Goal: Task Accomplishment & Management: Complete application form

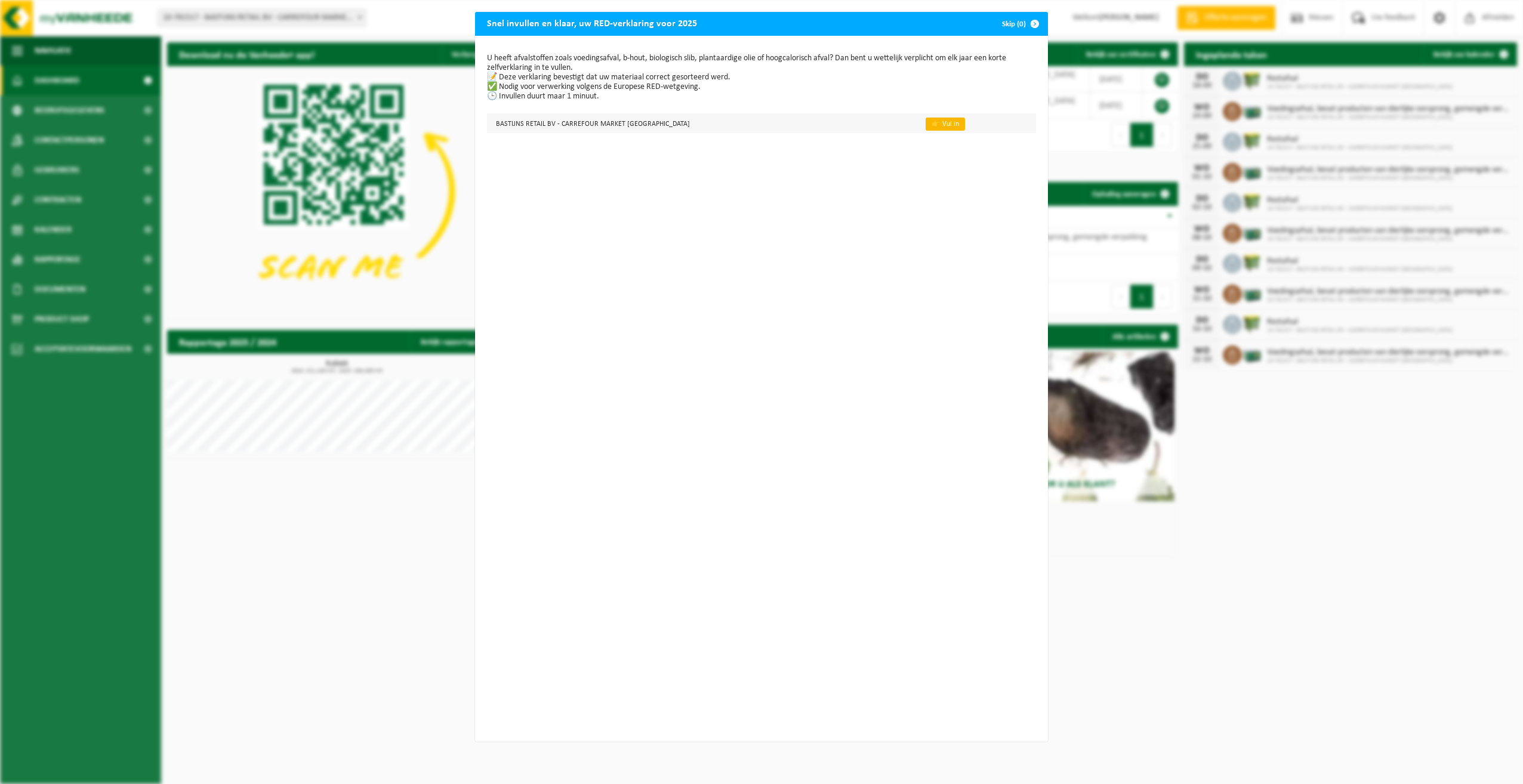
click at [956, 124] on link "👉 Vul in" at bounding box center [945, 124] width 39 height 13
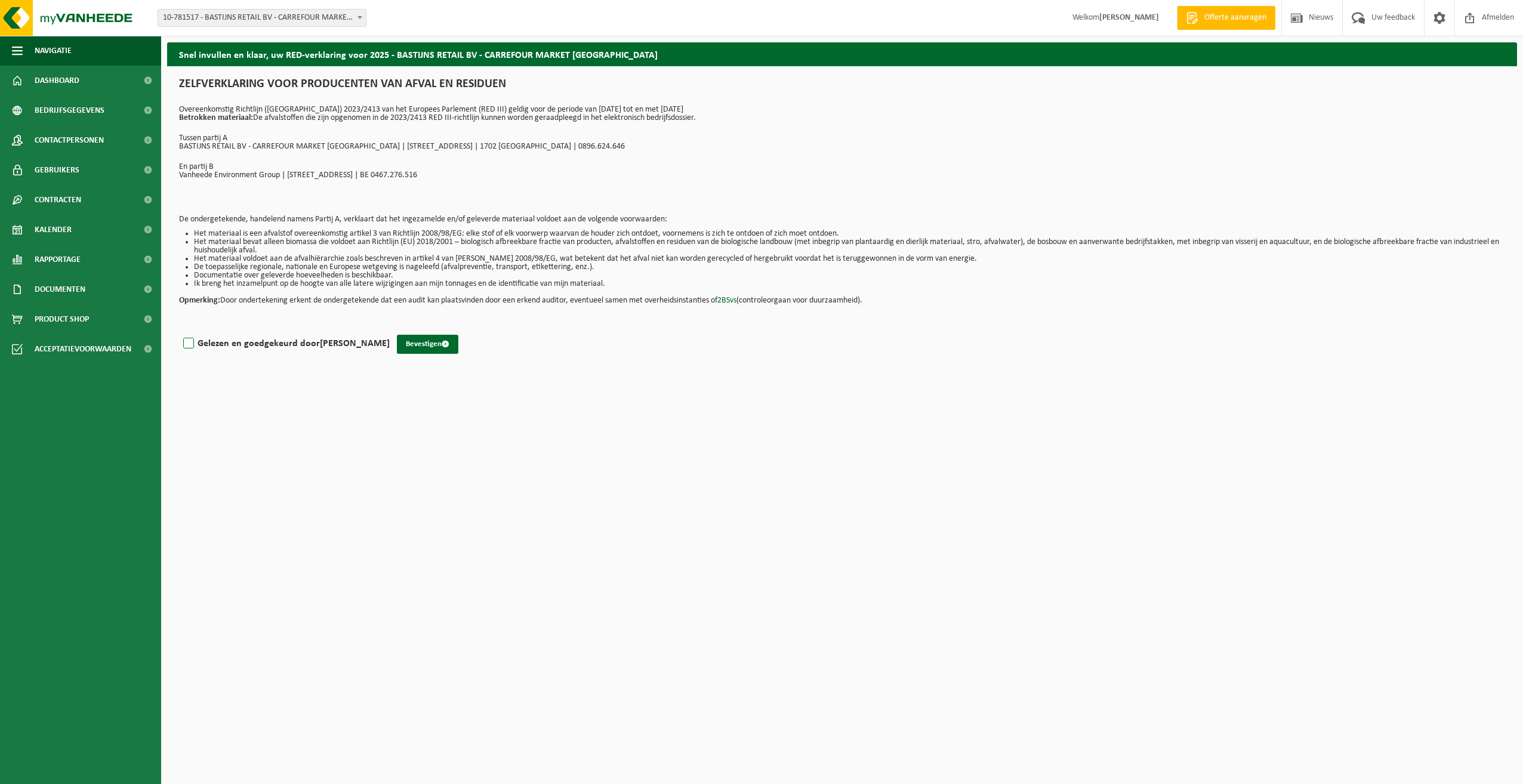
click at [184, 346] on label "Gelezen en goedgekeurd door [PERSON_NAME]" at bounding box center [285, 344] width 209 height 18
click at [390, 329] on input "Gelezen en goedgekeurd door [PERSON_NAME]" at bounding box center [390, 328] width 1 height 1
checkbox input "true"
click at [421, 342] on button "Bevestigen" at bounding box center [428, 345] width 61 height 19
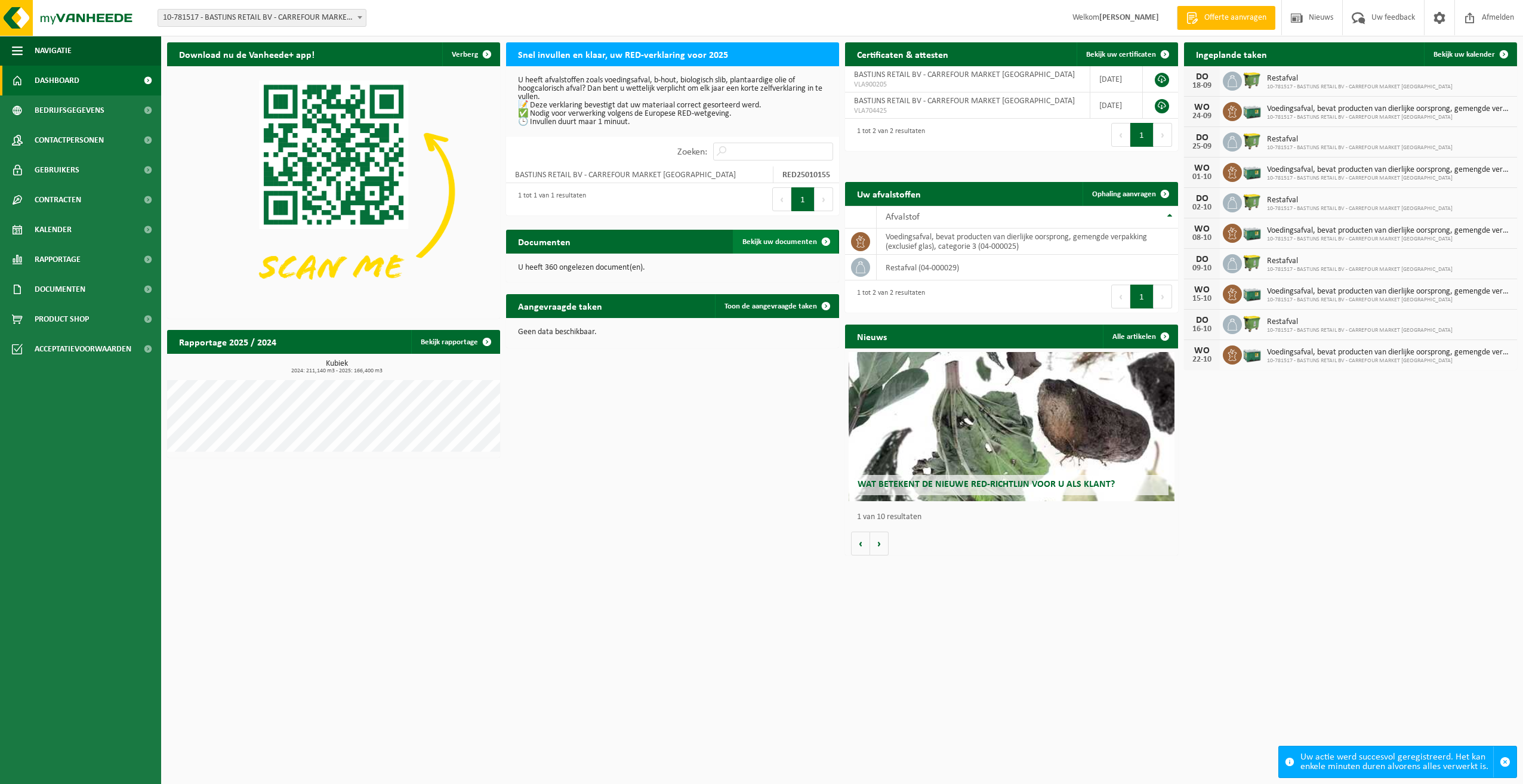
click at [818, 241] on span at bounding box center [825, 241] width 24 height 24
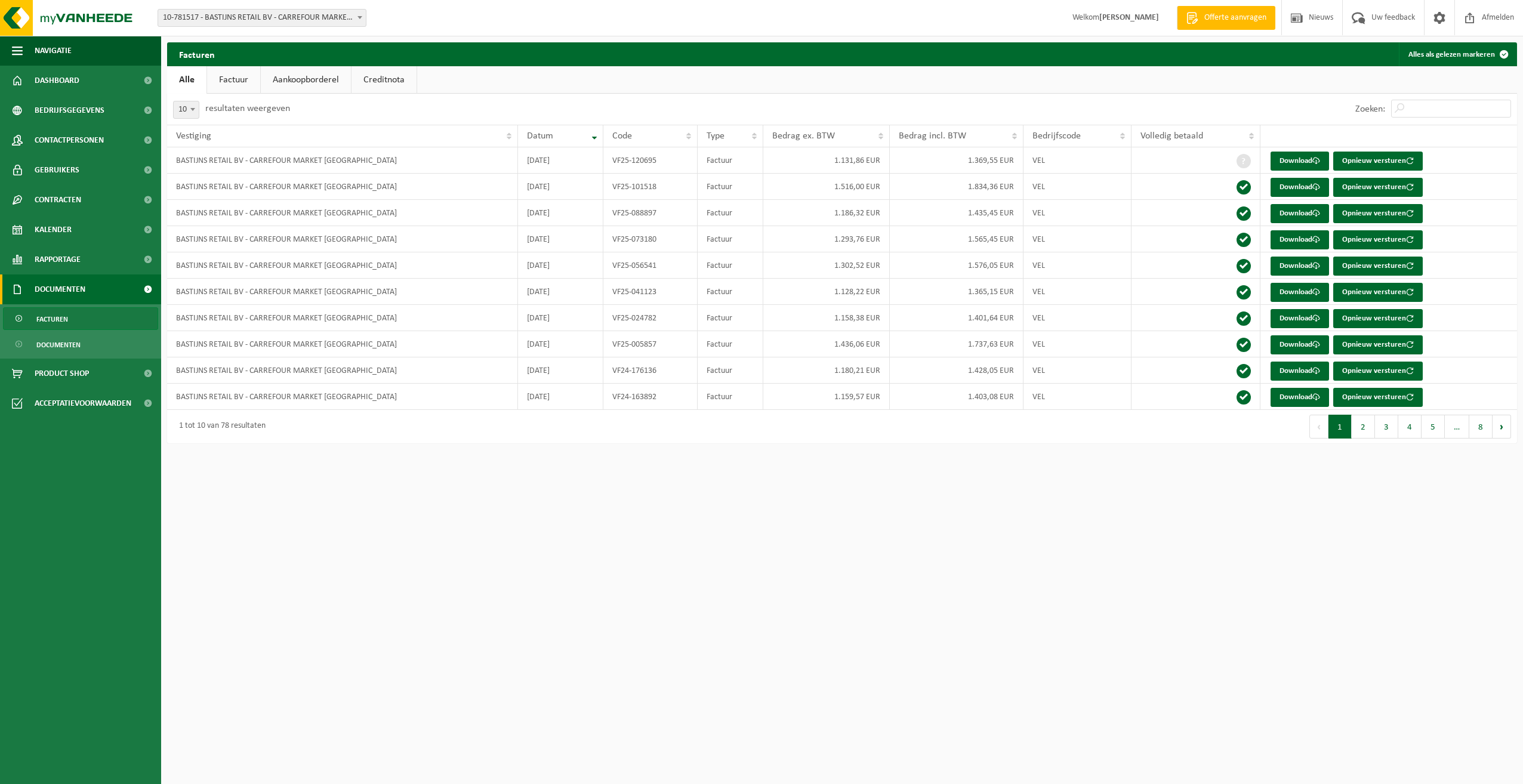
click at [223, 78] on link "Factuur" at bounding box center [233, 79] width 53 height 28
click at [297, 78] on link "Aankoopborderel" at bounding box center [307, 79] width 90 height 28
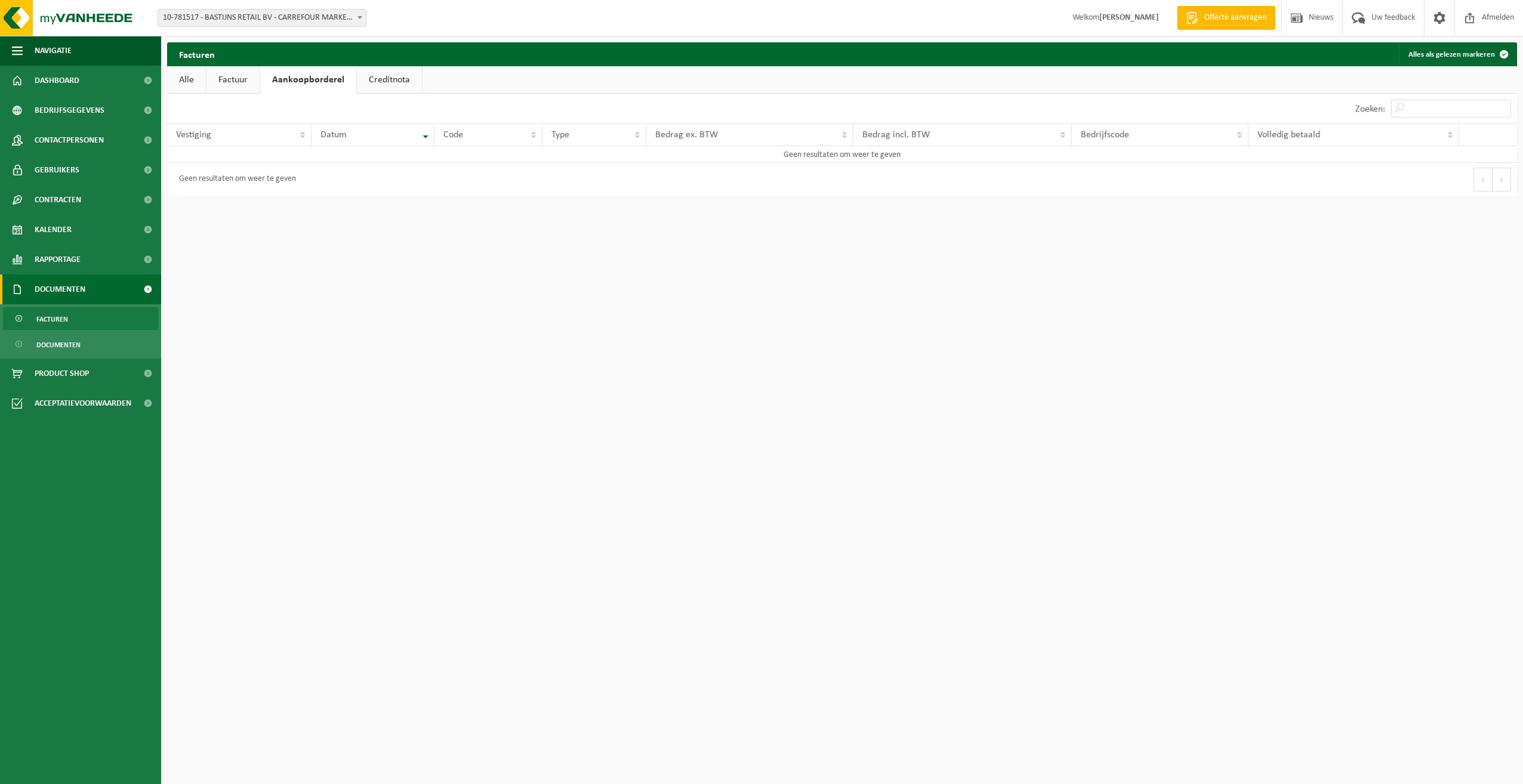
click at [407, 81] on link "Creditnota" at bounding box center [390, 79] width 65 height 28
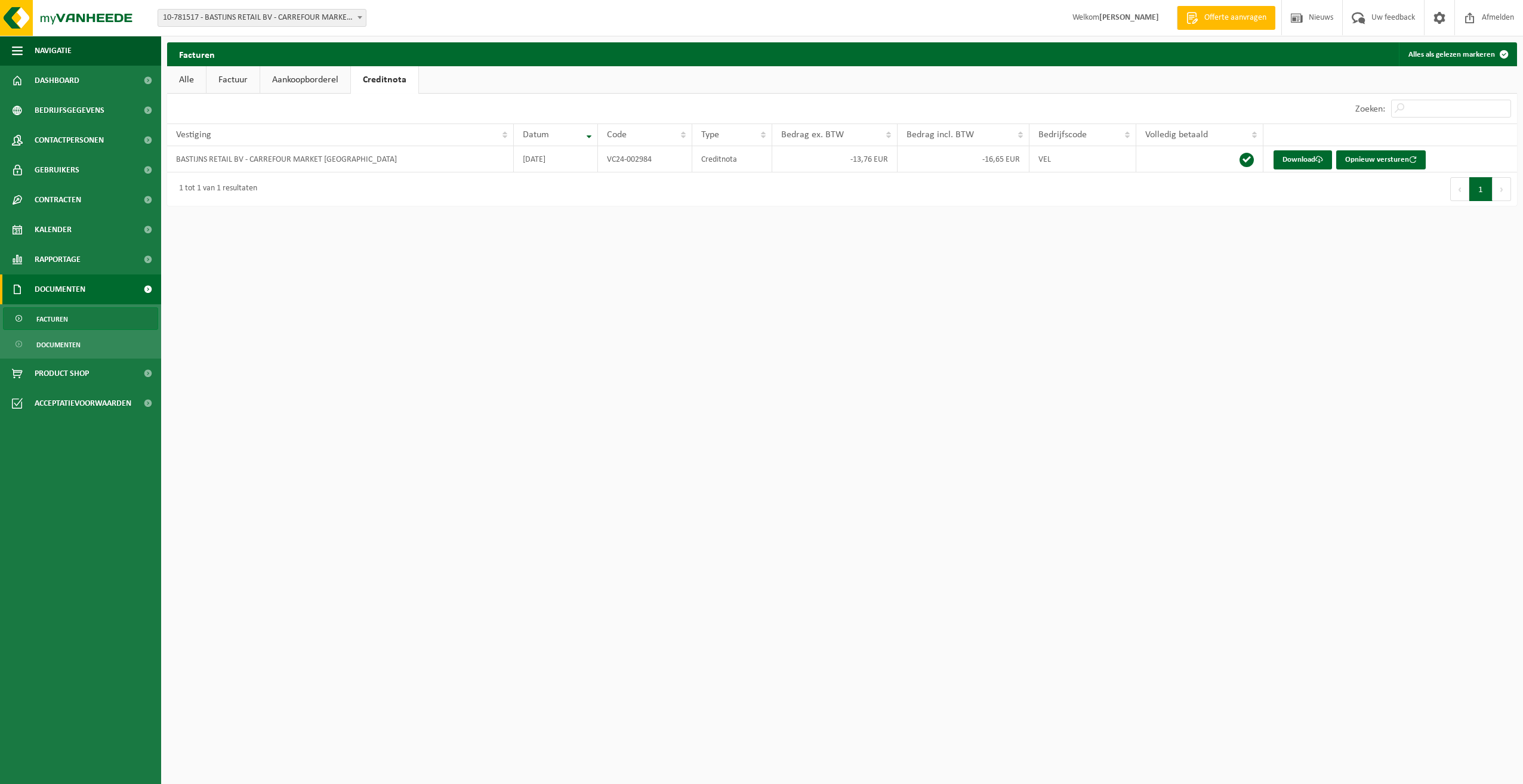
click at [199, 78] on link "Alle" at bounding box center [187, 79] width 39 height 28
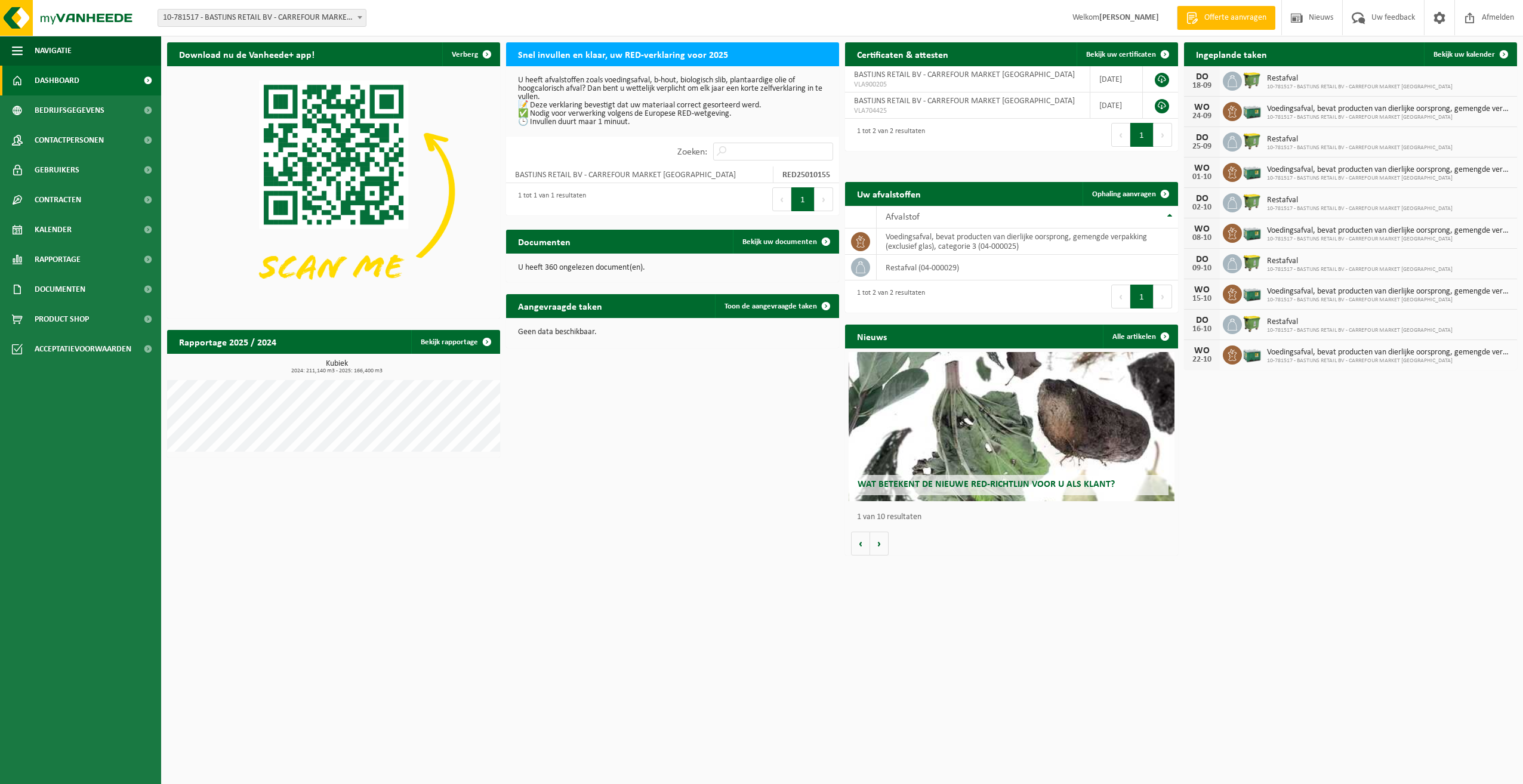
drag, startPoint x: 1258, startPoint y: 102, endPoint x: 1260, endPoint y: 480, distance: 378.0
click at [1260, 480] on div "Download nu de Vanheede+ app! Verberg Snel invullen en klaar, uw RED-verklaring…" at bounding box center [841, 299] width 1355 height 526
